Goal: Task Accomplishment & Management: Complete application form

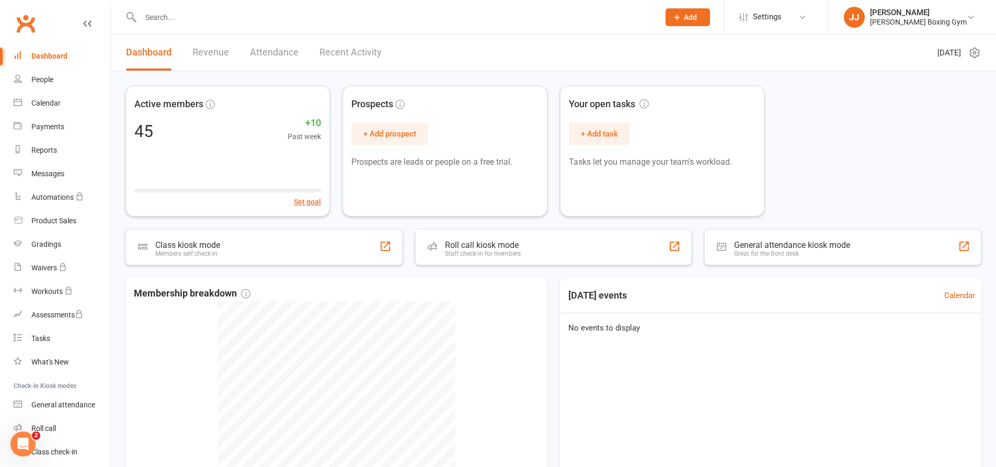
click at [205, 19] on input "text" at bounding box center [394, 17] width 514 height 15
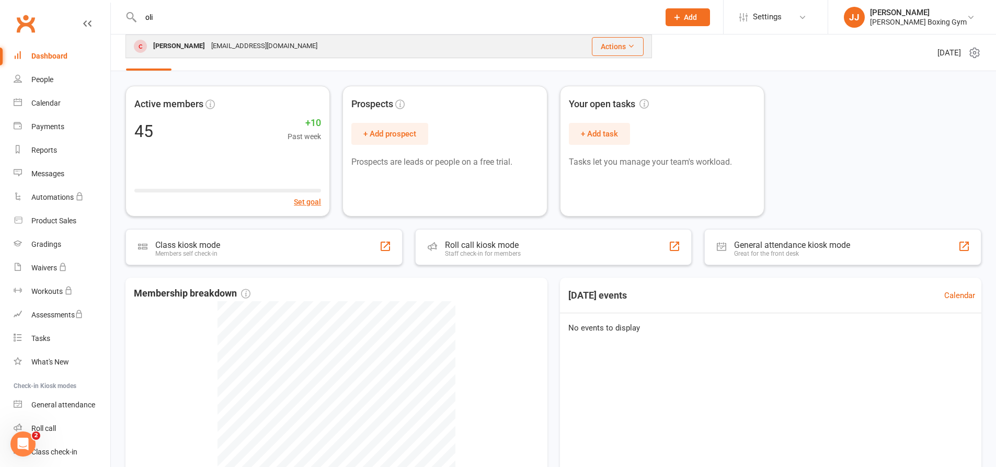
type input "oli"
click at [231, 50] on div "[EMAIL_ADDRESS][DOMAIN_NAME]" at bounding box center [264, 46] width 112 height 15
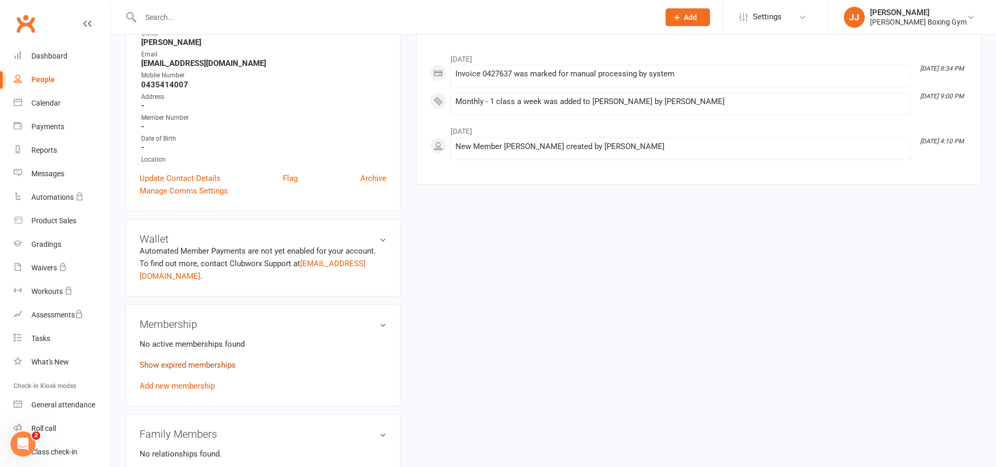
scroll to position [157, 0]
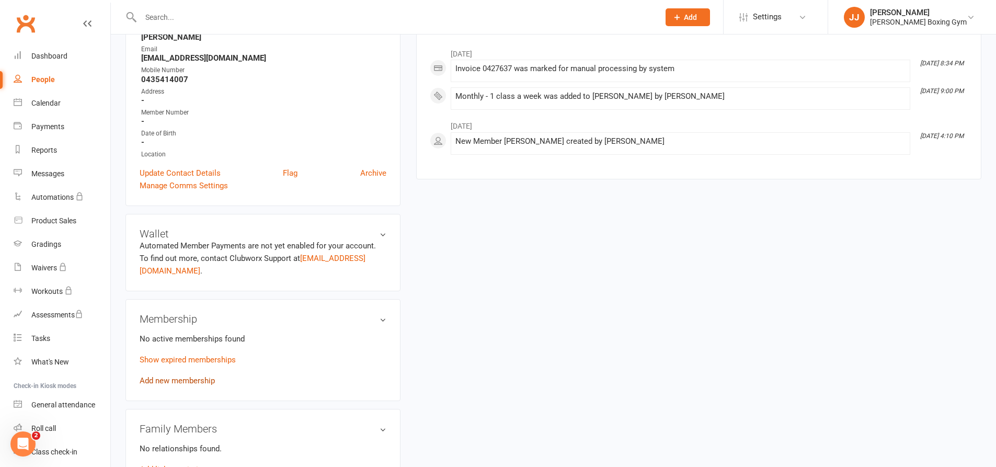
click at [192, 376] on link "Add new membership" at bounding box center [177, 380] width 75 height 9
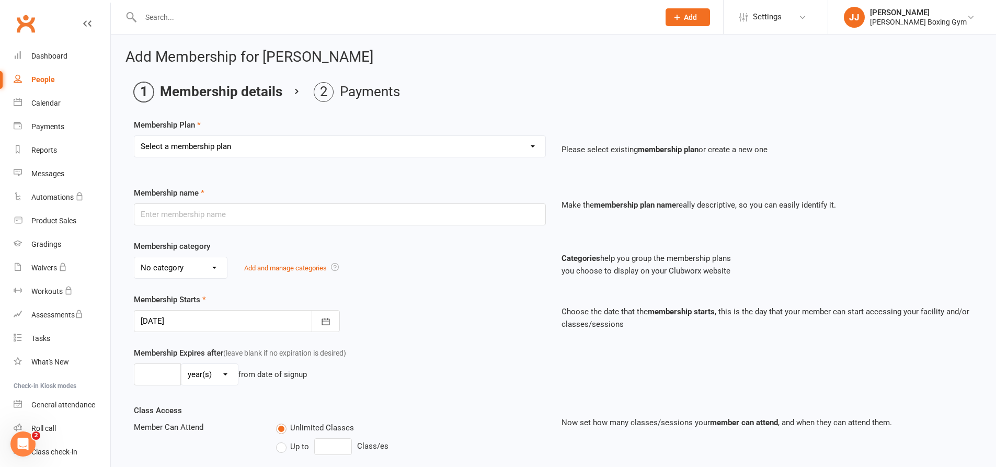
click at [238, 151] on select "Select a membership plan Create new Membership Plan Monthly - 1 class a week Mo…" at bounding box center [339, 146] width 411 height 21
select select "1"
click at [134, 136] on select "Select a membership plan Create new Membership Plan Monthly - 1 class a week Mo…" at bounding box center [339, 146] width 411 height 21
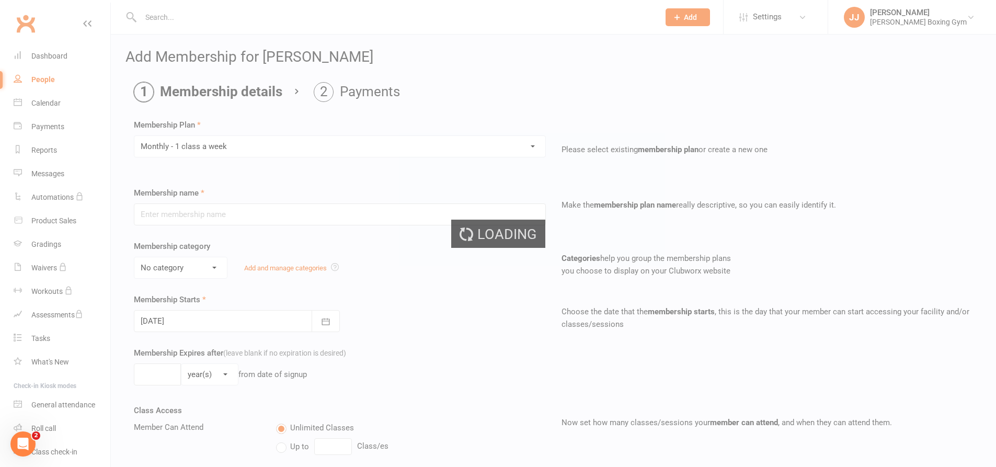
type input "Monthly - 1 class a week"
select select "1"
type input "1"
select select "2"
type input "1"
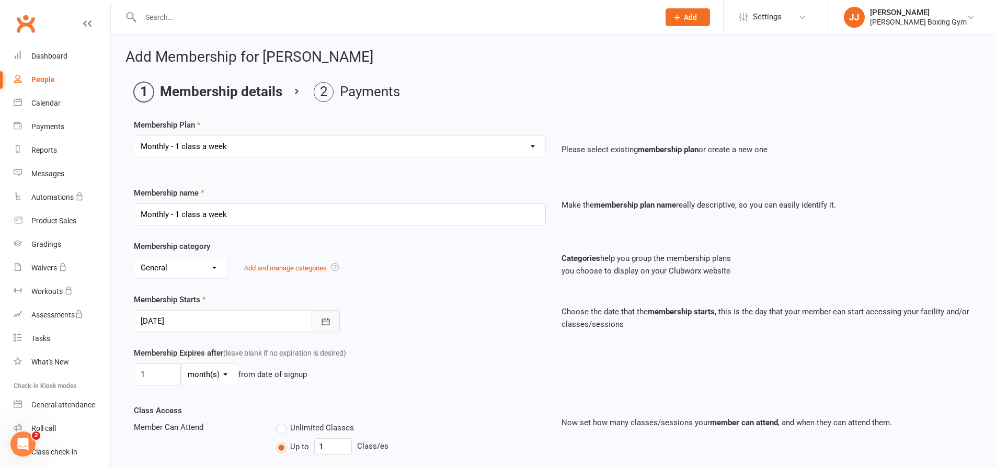
click at [328, 313] on button "button" at bounding box center [326, 321] width 28 height 22
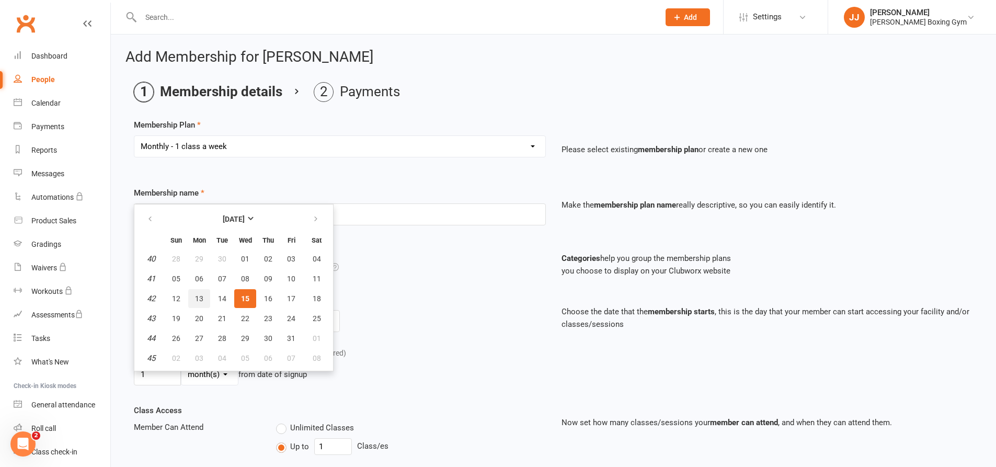
click at [200, 300] on span "13" at bounding box center [199, 298] width 8 height 8
type input "[DATE]"
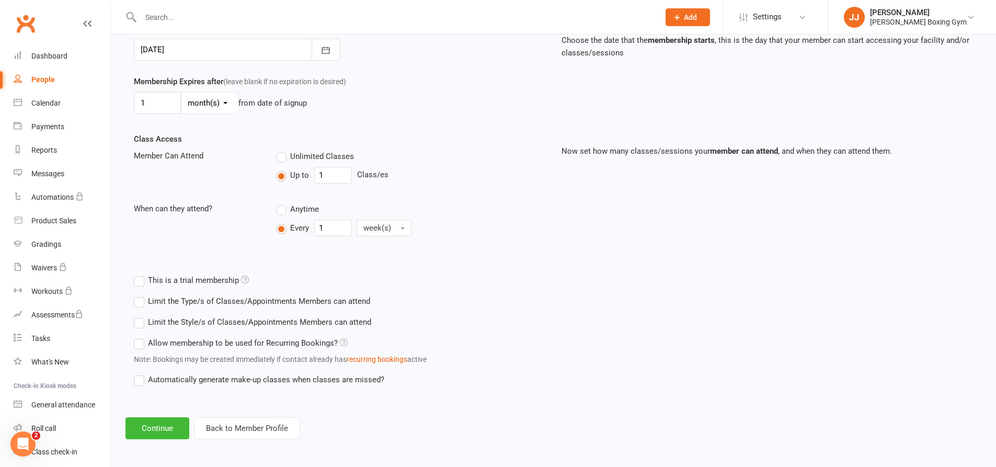
scroll to position [274, 0]
click at [167, 428] on button "Continue" at bounding box center [157, 426] width 64 height 22
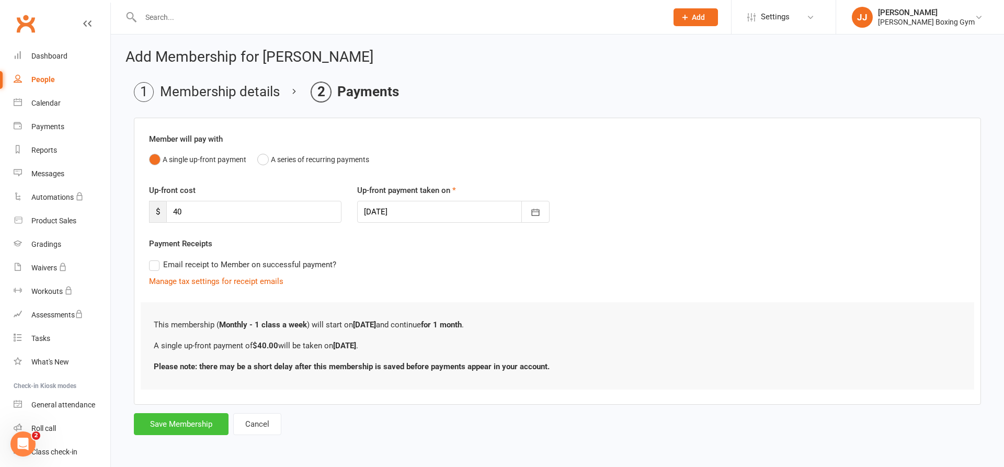
click at [175, 419] on button "Save Membership" at bounding box center [181, 424] width 95 height 22
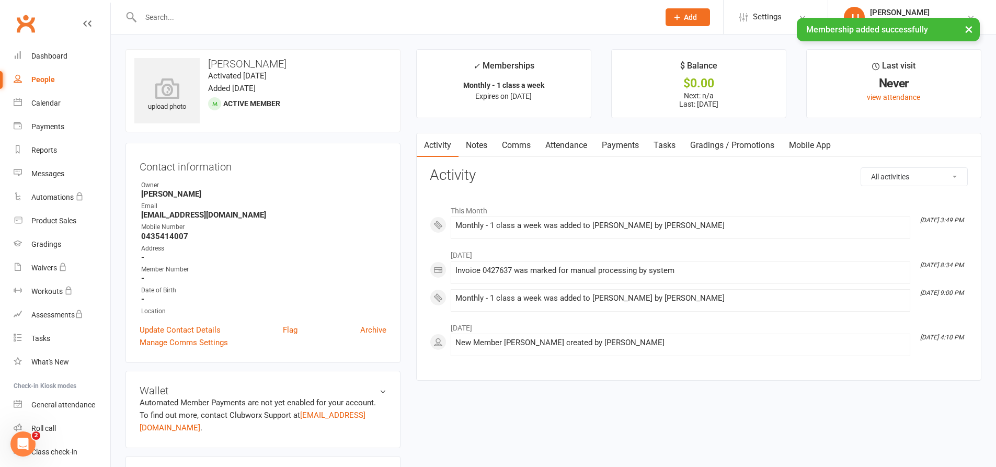
click at [30, 78] on link "People" at bounding box center [62, 80] width 97 height 24
select select "100"
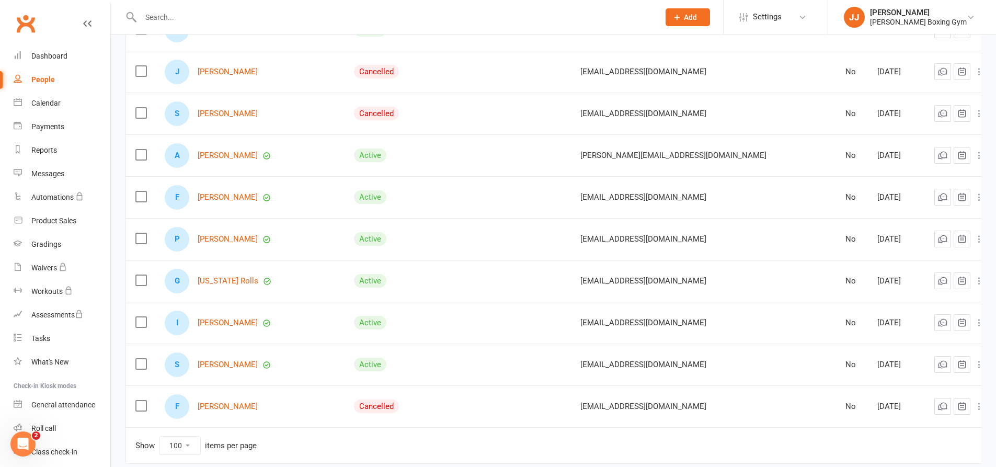
scroll to position [2904, 0]
